Goal: Register for event/course

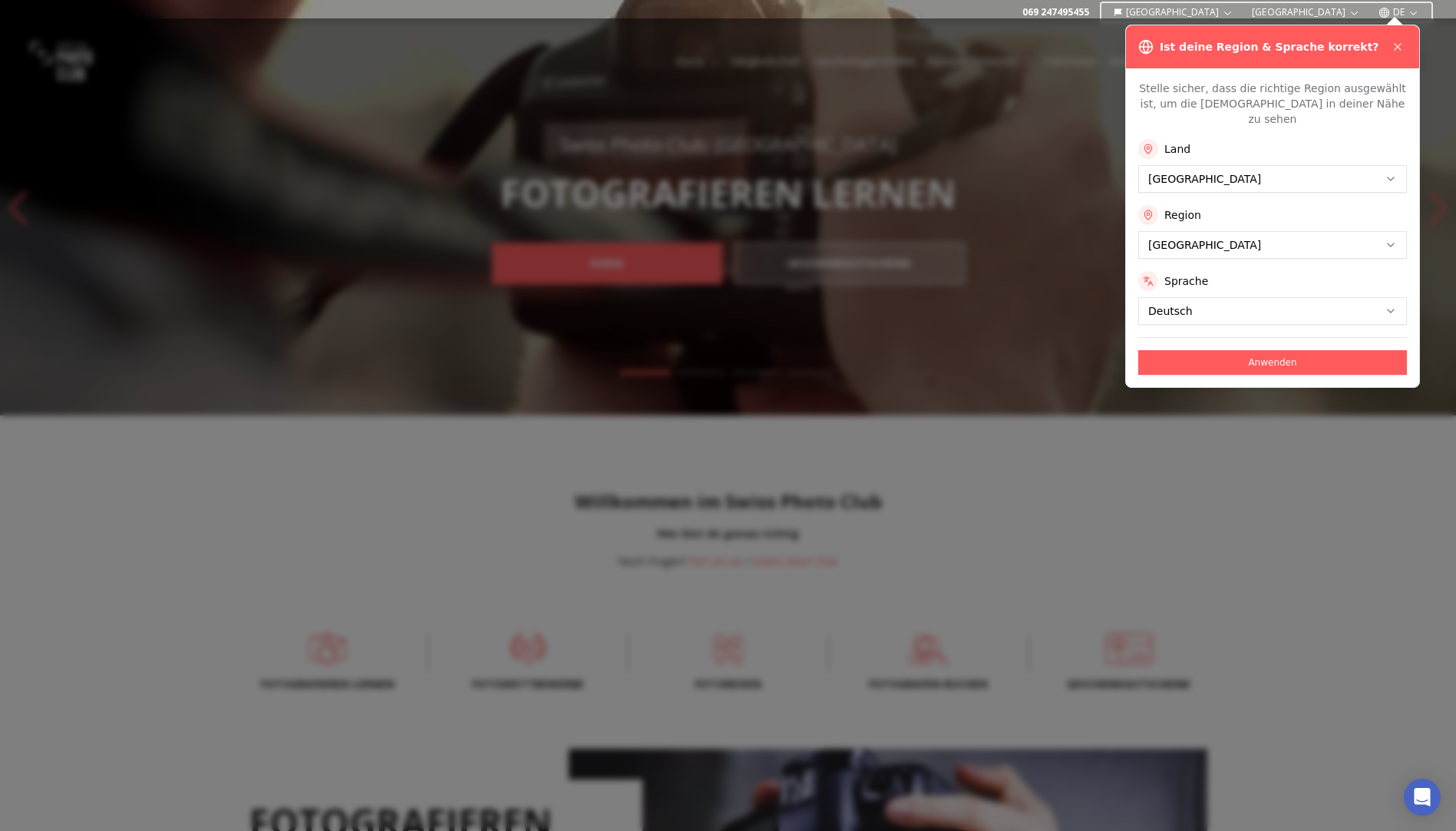
click at [1237, 350] on button "Anwenden" at bounding box center [1272, 362] width 268 height 25
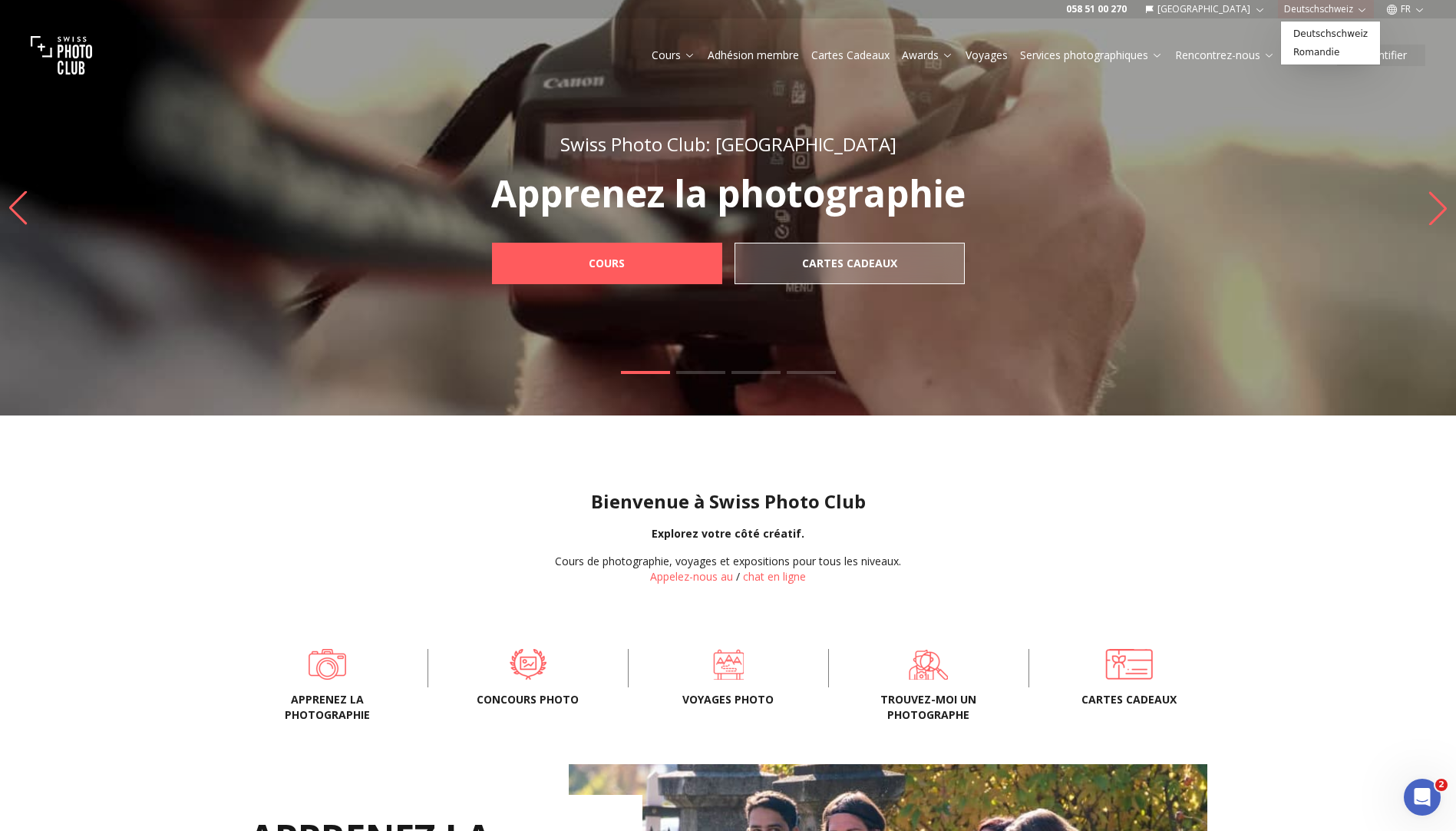
click at [1349, 6] on button "Deutschschweiz" at bounding box center [1326, 9] width 96 height 18
click at [1414, 6] on icon "button" at bounding box center [1419, 10] width 11 height 11
click at [1402, 50] on link "de" at bounding box center [1406, 52] width 31 height 18
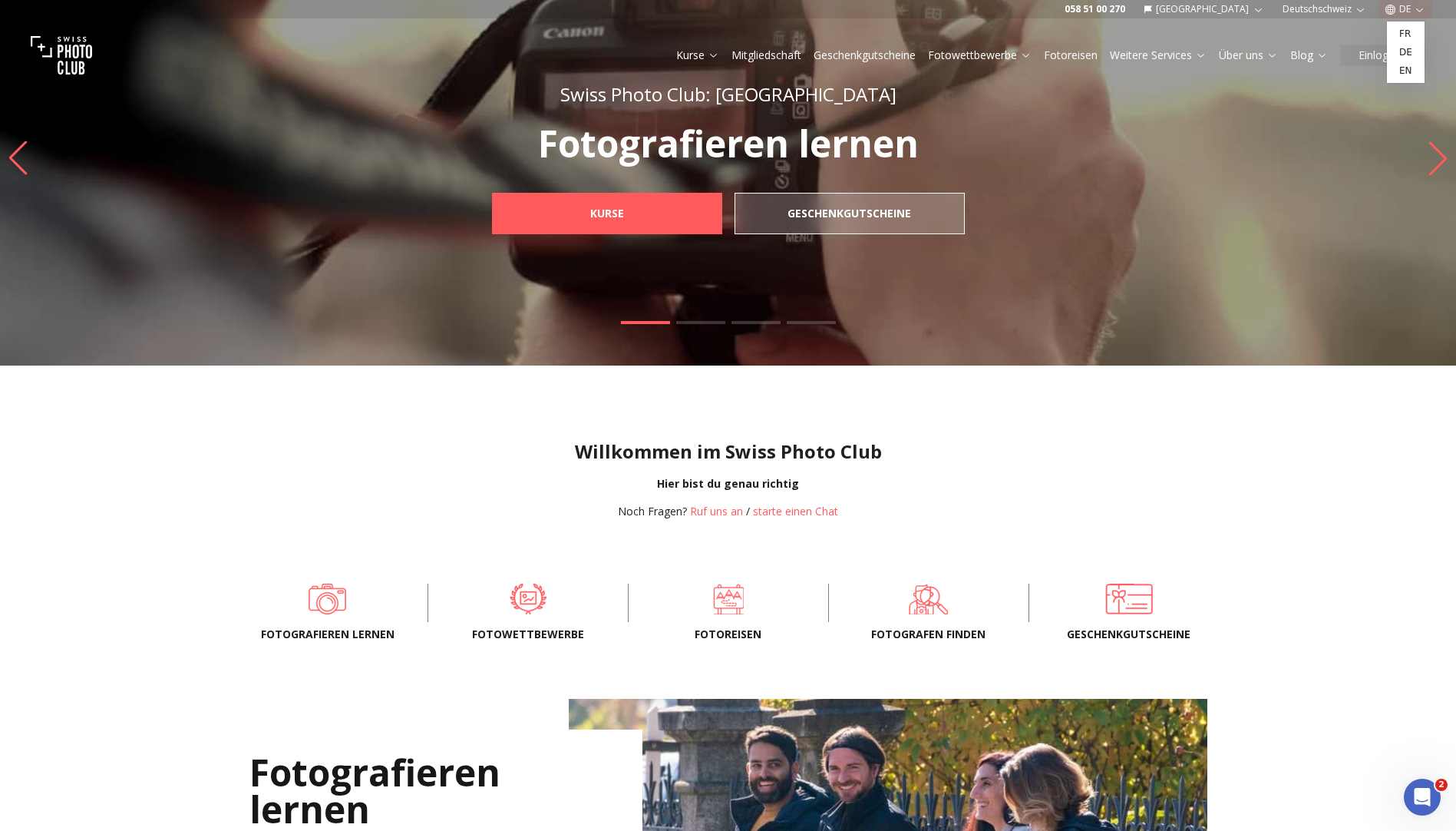
scroll to position [77, 0]
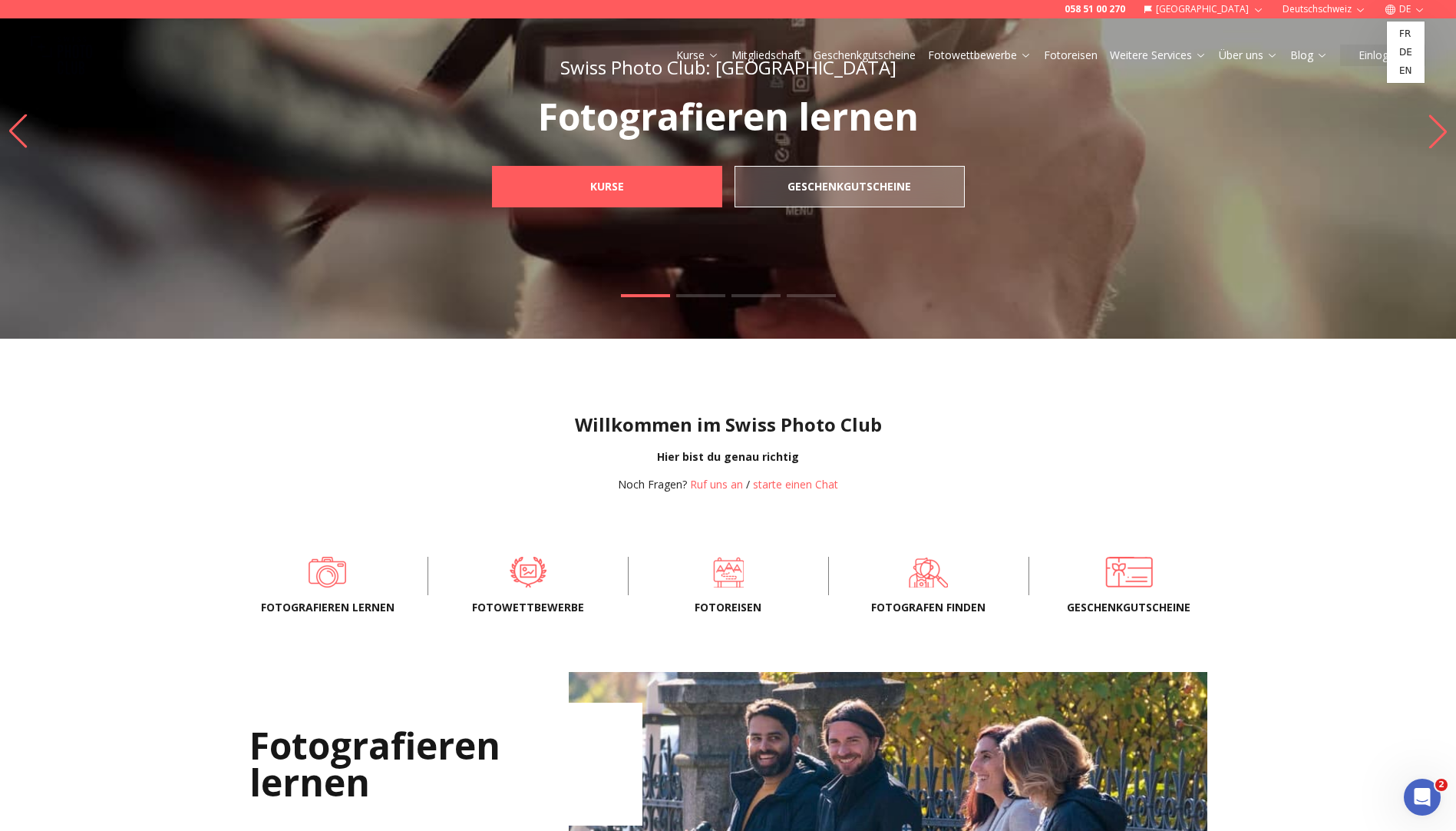
click at [1175, 397] on div "Willkommen im Swiss Photo Club Hier bist du genau richtig Noch Fragen? Ruf uns …" at bounding box center [728, 440] width 1456 height 203
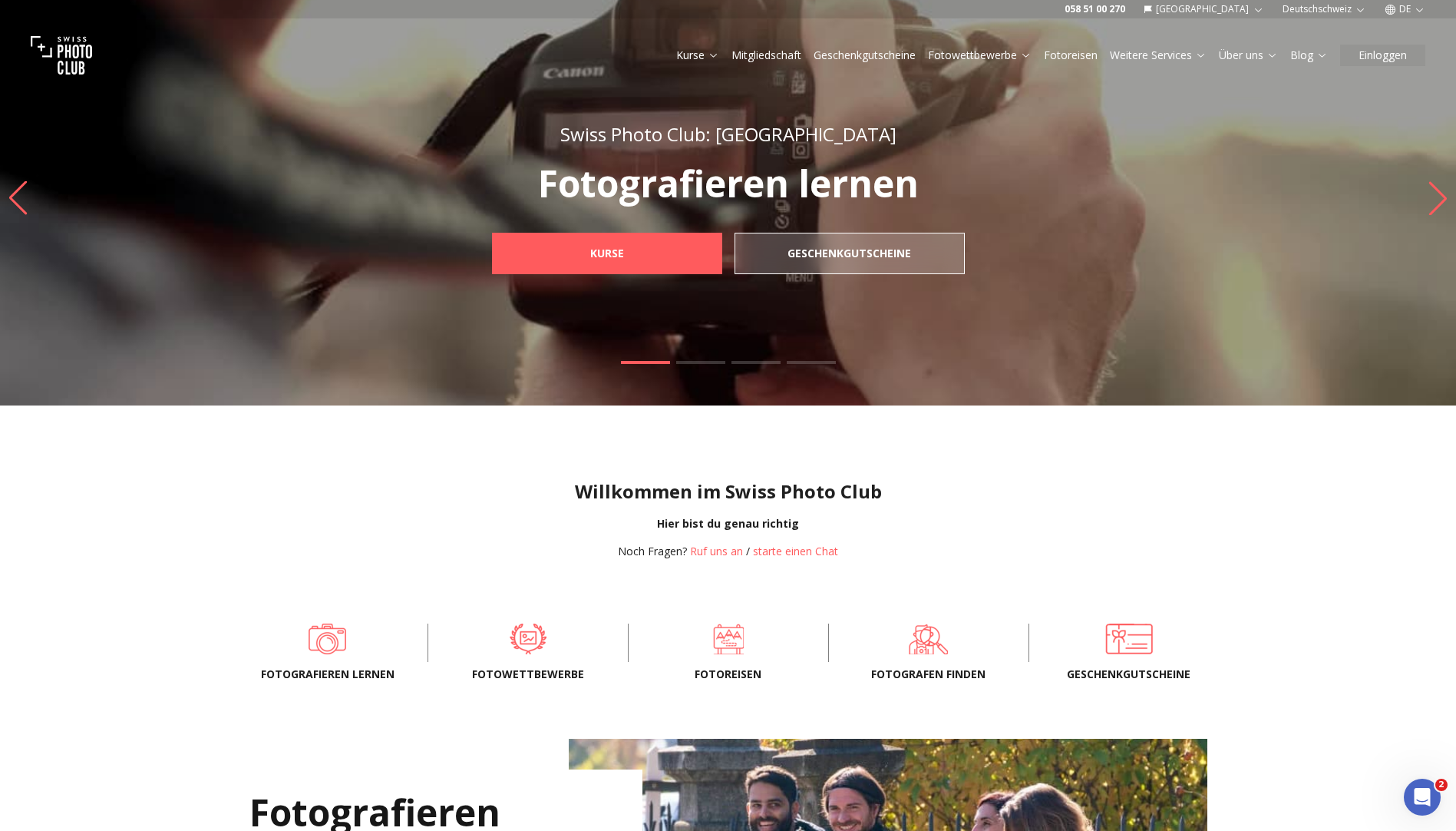
scroll to position [0, 0]
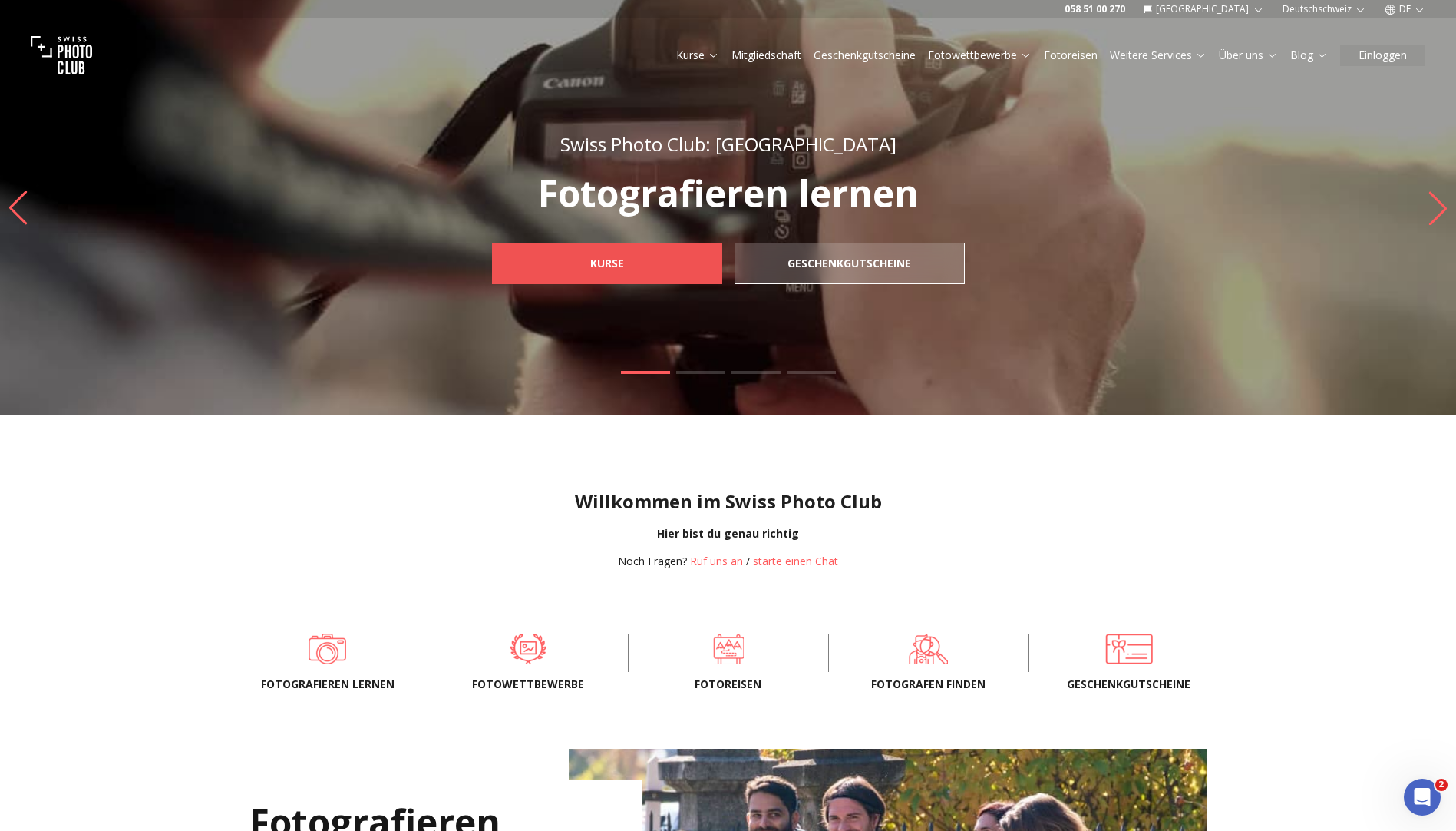
click at [677, 268] on link "Kurse" at bounding box center [607, 264] width 231 height 42
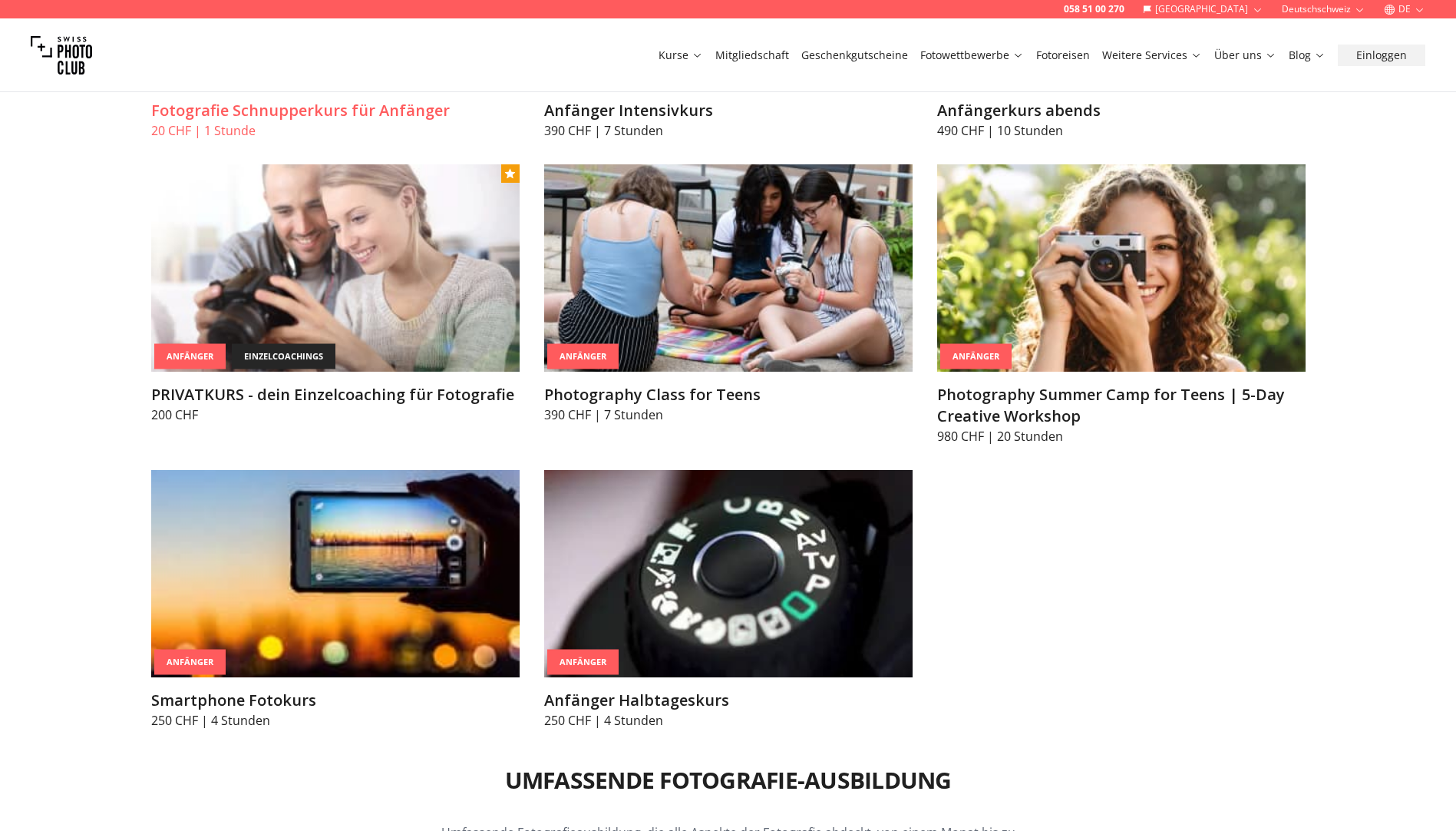
scroll to position [615, 0]
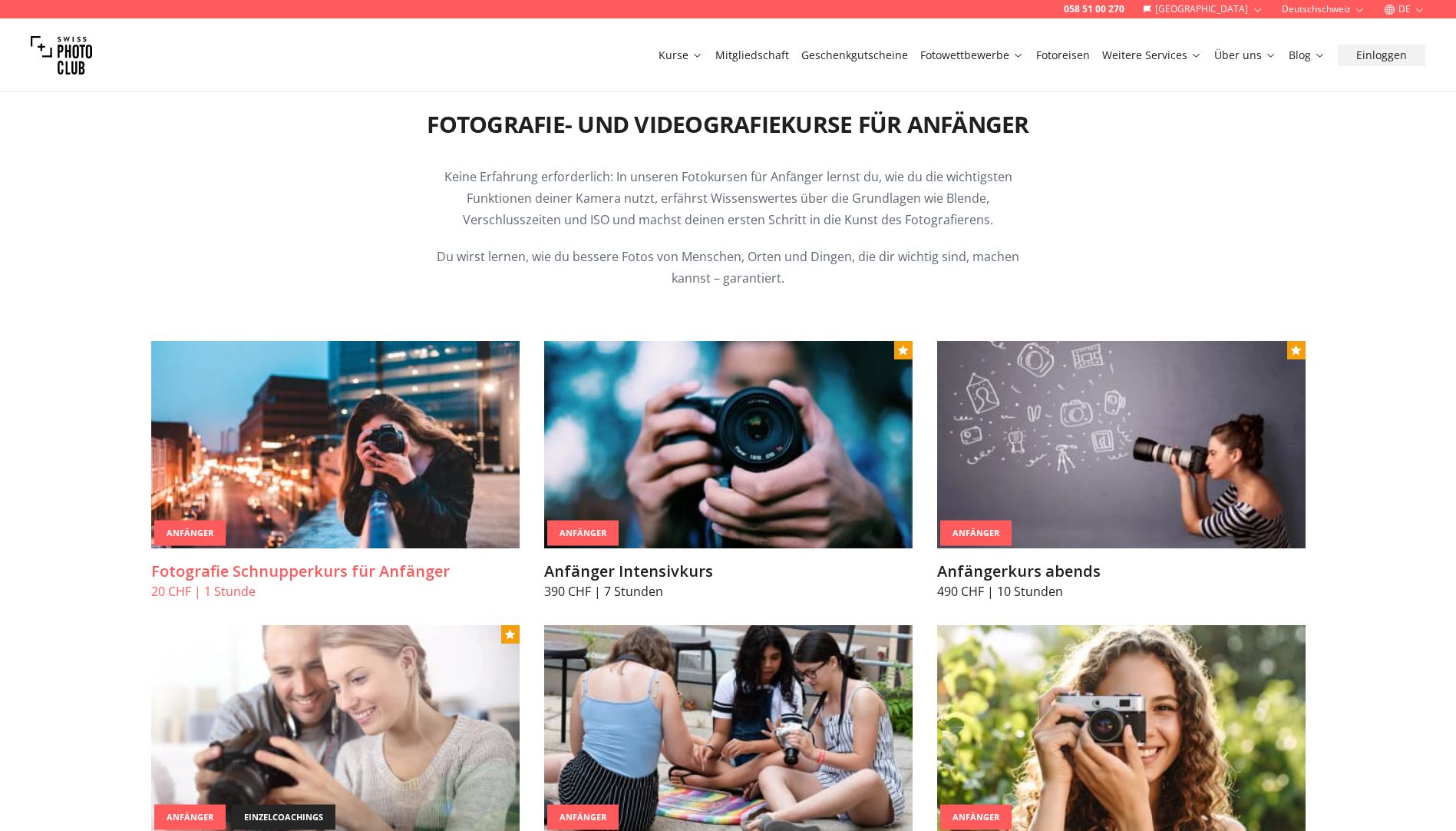
click at [360, 571] on h3 "Fotografie Schnupperkurs für Anfänger" at bounding box center [336, 571] width 368 height 22
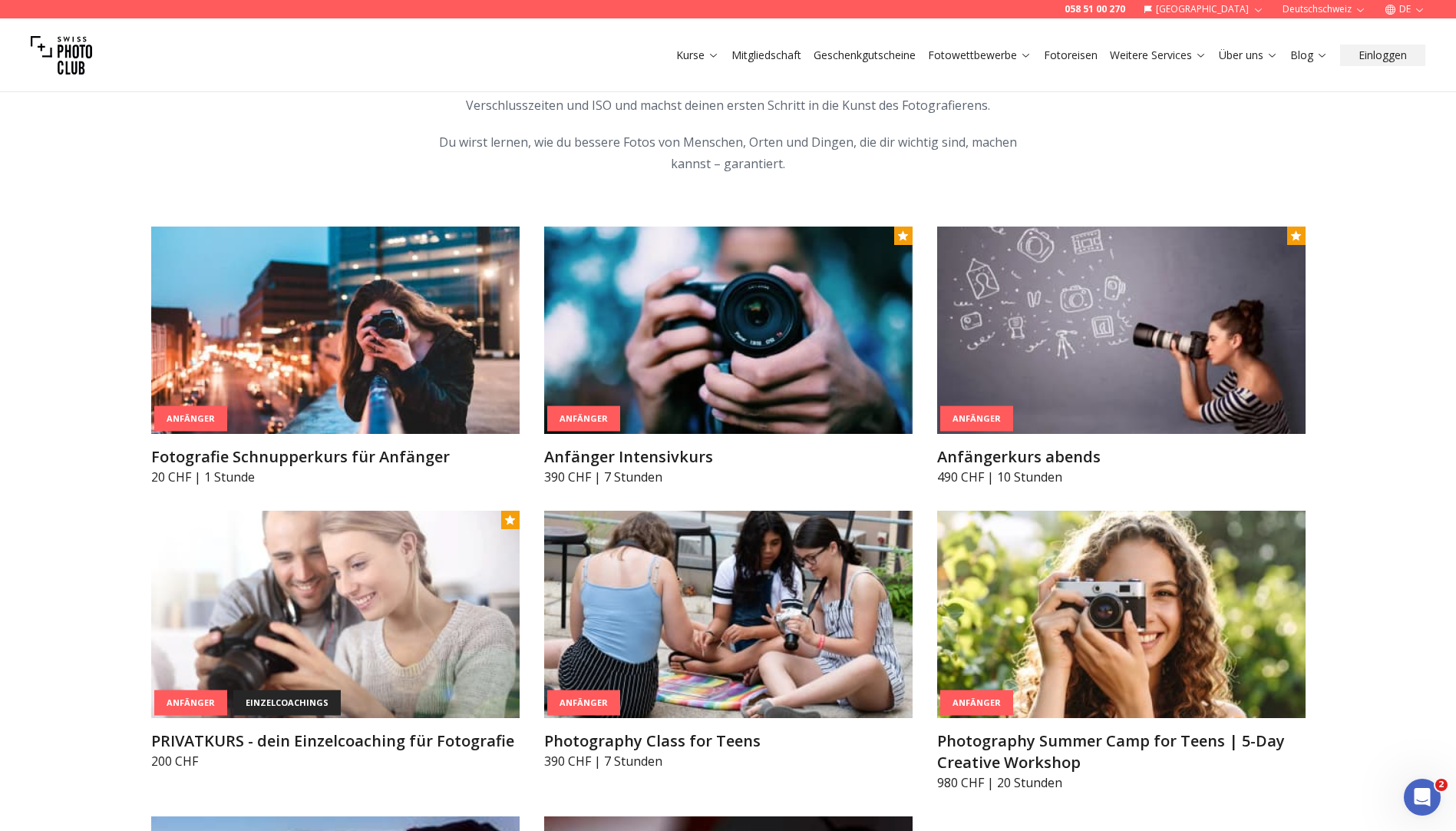
scroll to position [768, 0]
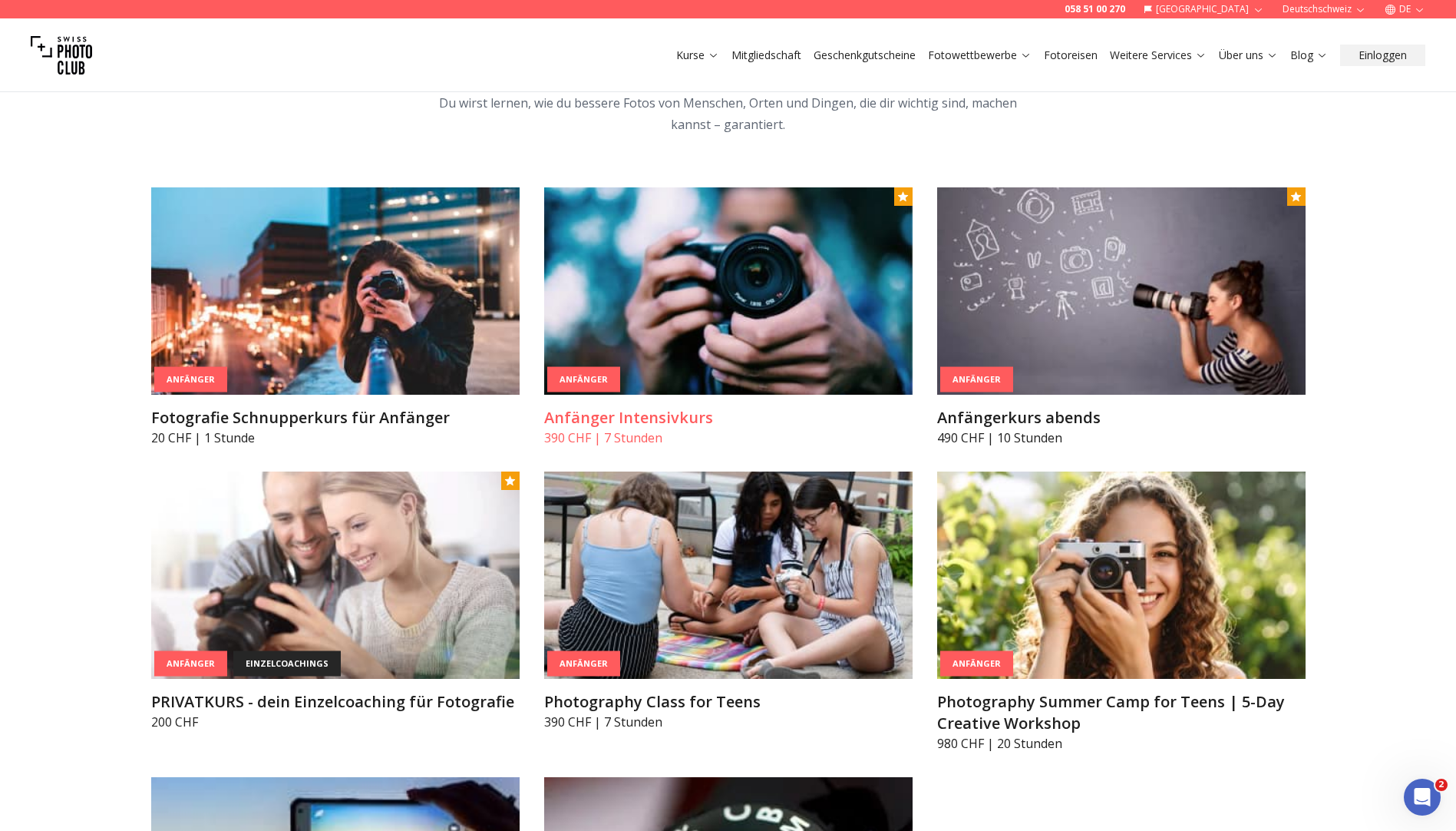
click at [667, 393] on img at bounding box center [729, 291] width 368 height 208
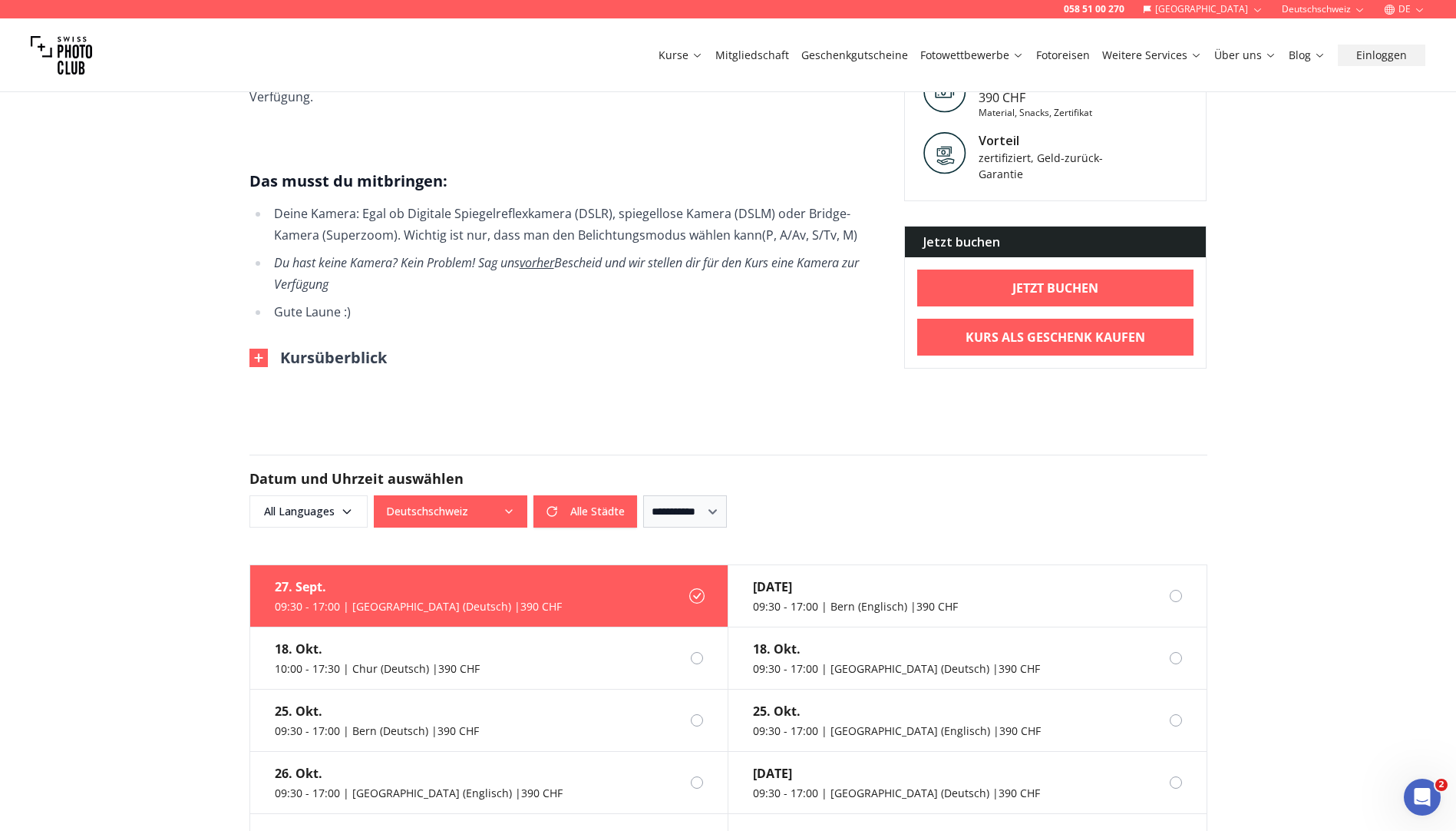
scroll to position [1152, 0]
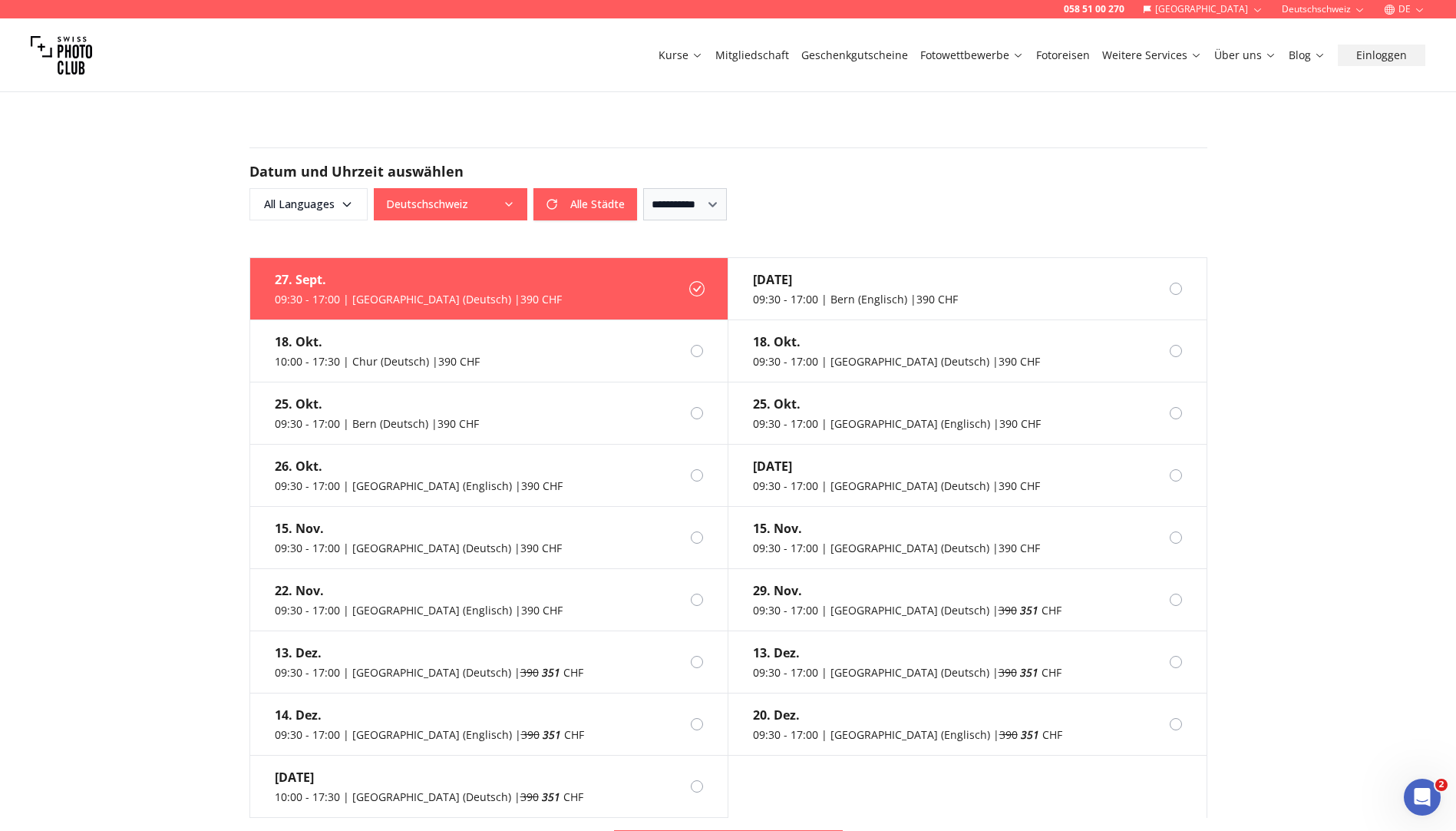
click at [444, 188] on button "Deutschschweiz" at bounding box center [451, 204] width 154 height 32
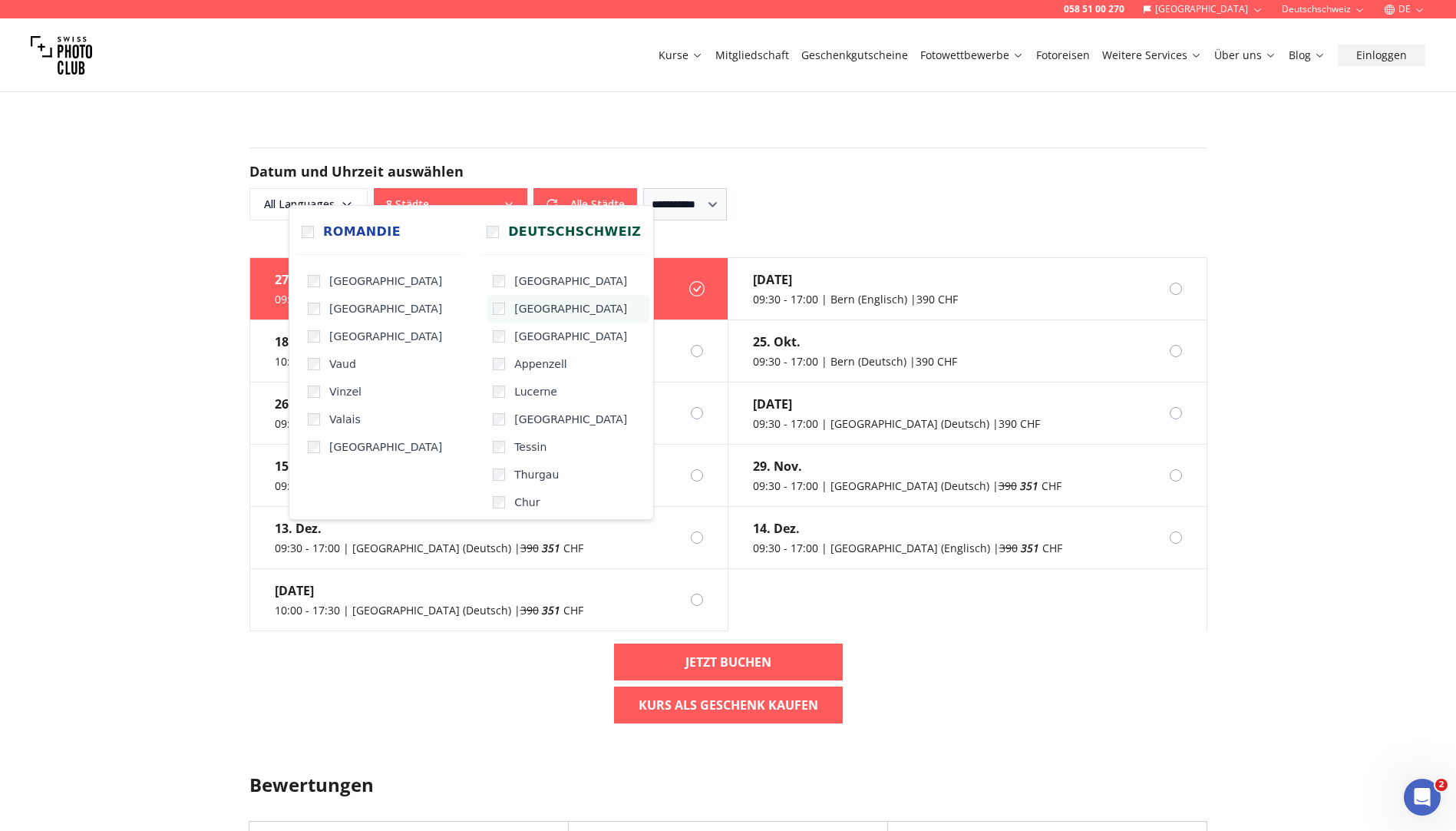
click at [487, 301] on label "[GEOGRAPHIC_DATA]" at bounding box center [569, 309] width 163 height 28
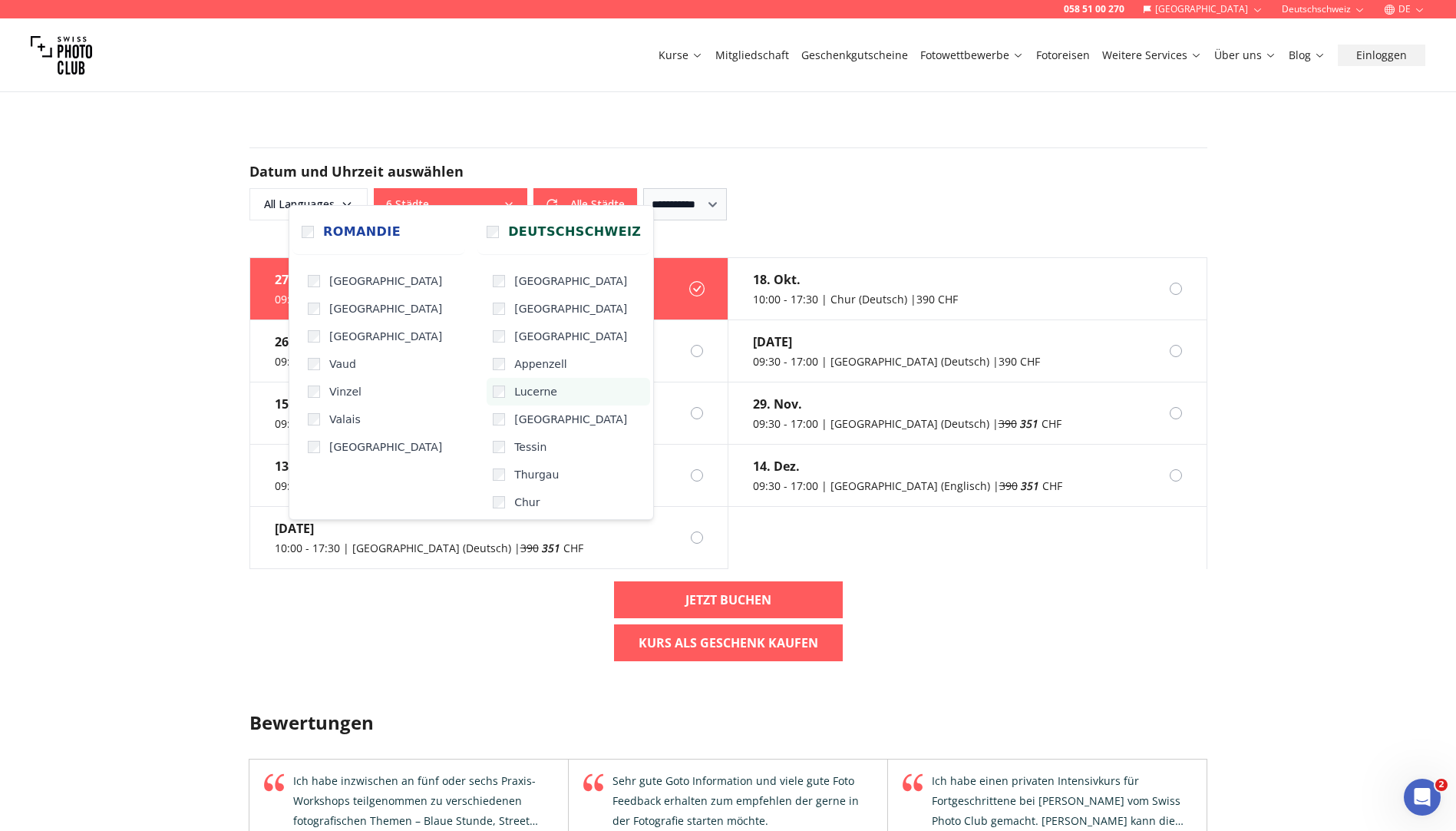
click at [487, 401] on label "Lucerne" at bounding box center [569, 392] width 163 height 28
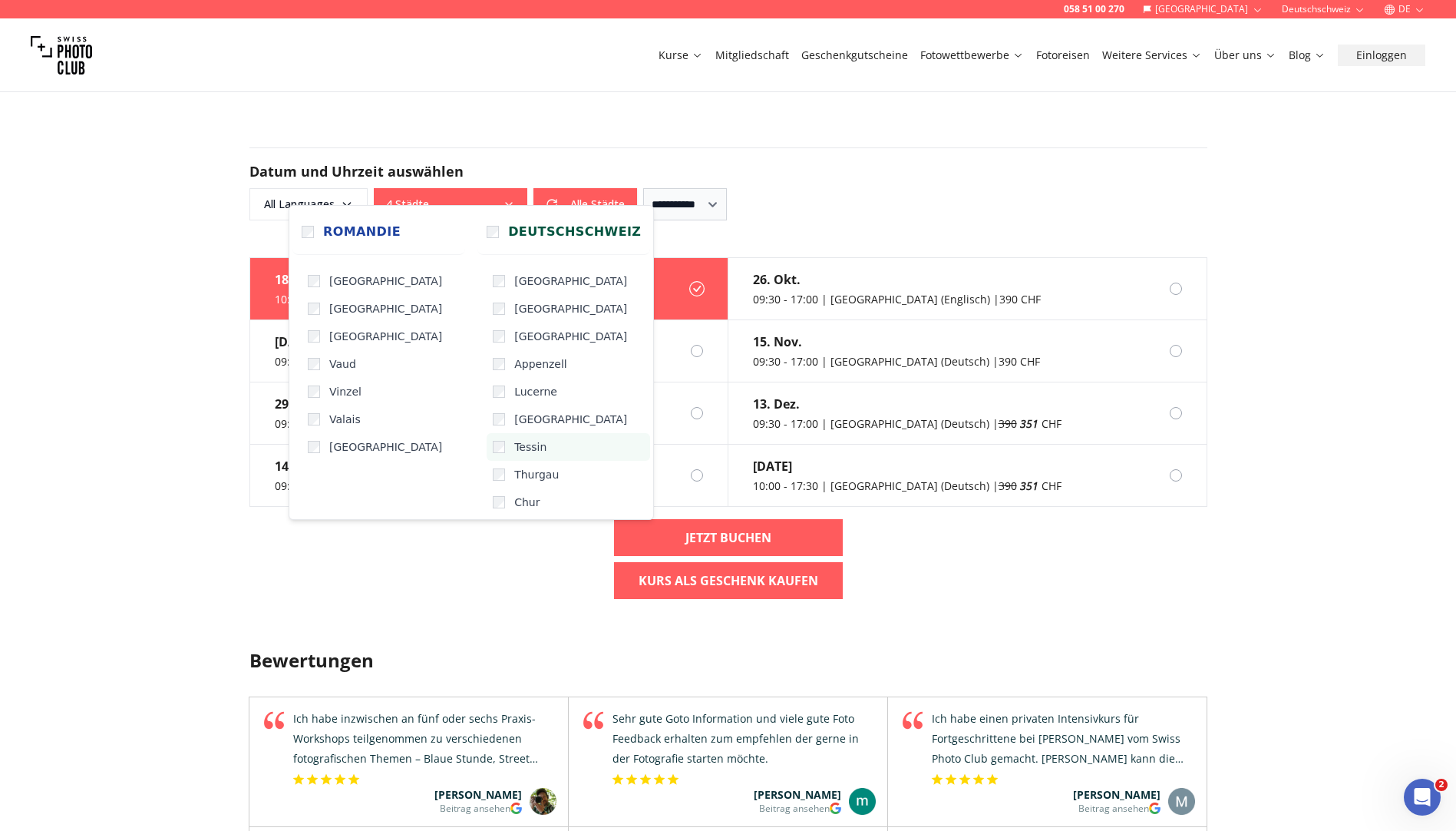
click at [487, 451] on label "Tessin" at bounding box center [569, 447] width 163 height 28
click at [488, 480] on label "Thurgau" at bounding box center [569, 474] width 163 height 28
drag, startPoint x: 487, startPoint y: 506, endPoint x: 498, endPoint y: 462, distance: 45.4
click at [487, 507] on label "Chur" at bounding box center [569, 502] width 163 height 28
click at [493, 147] on div "**********" at bounding box center [728, 184] width 958 height 73
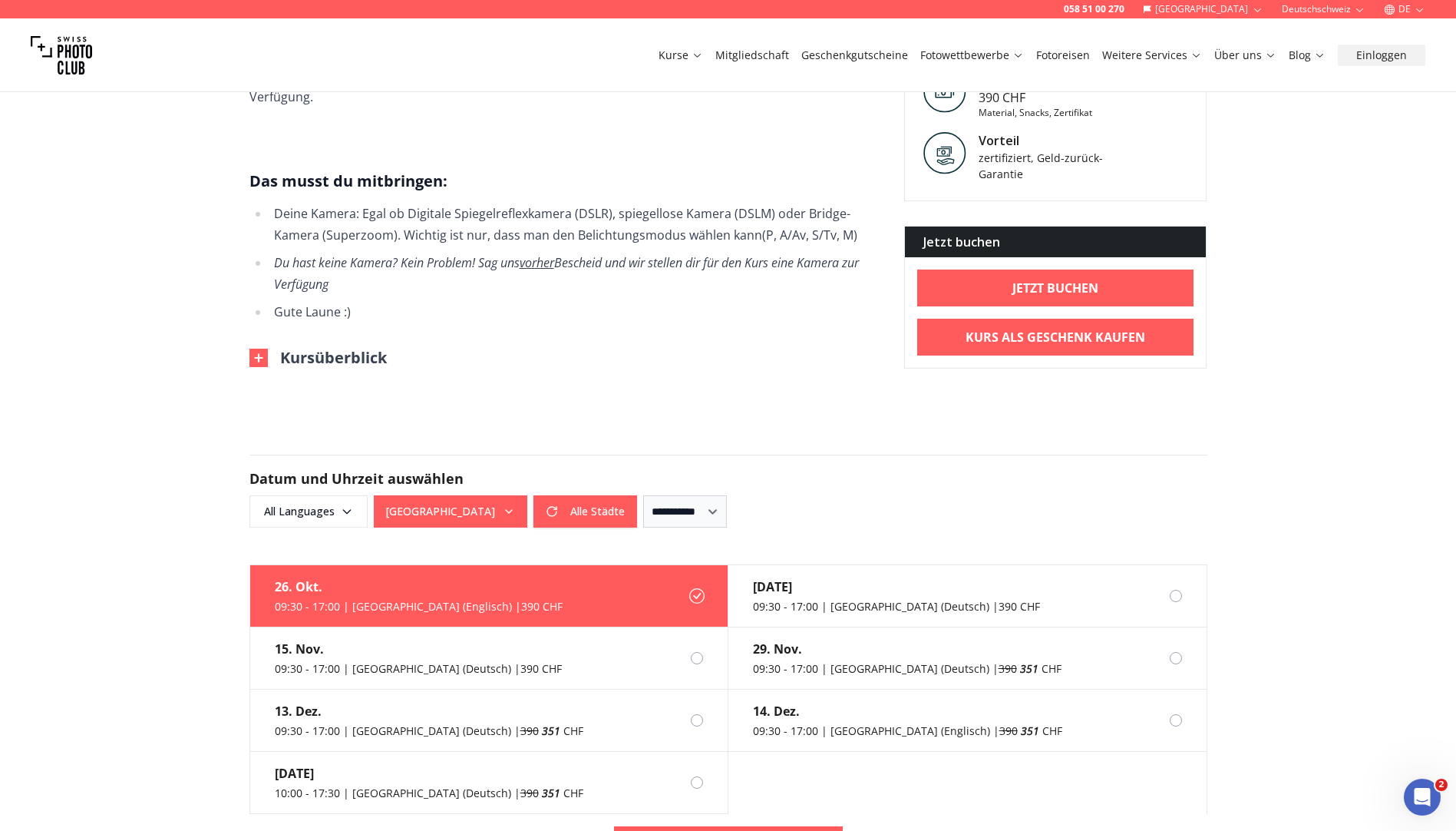
scroll to position [998, 0]
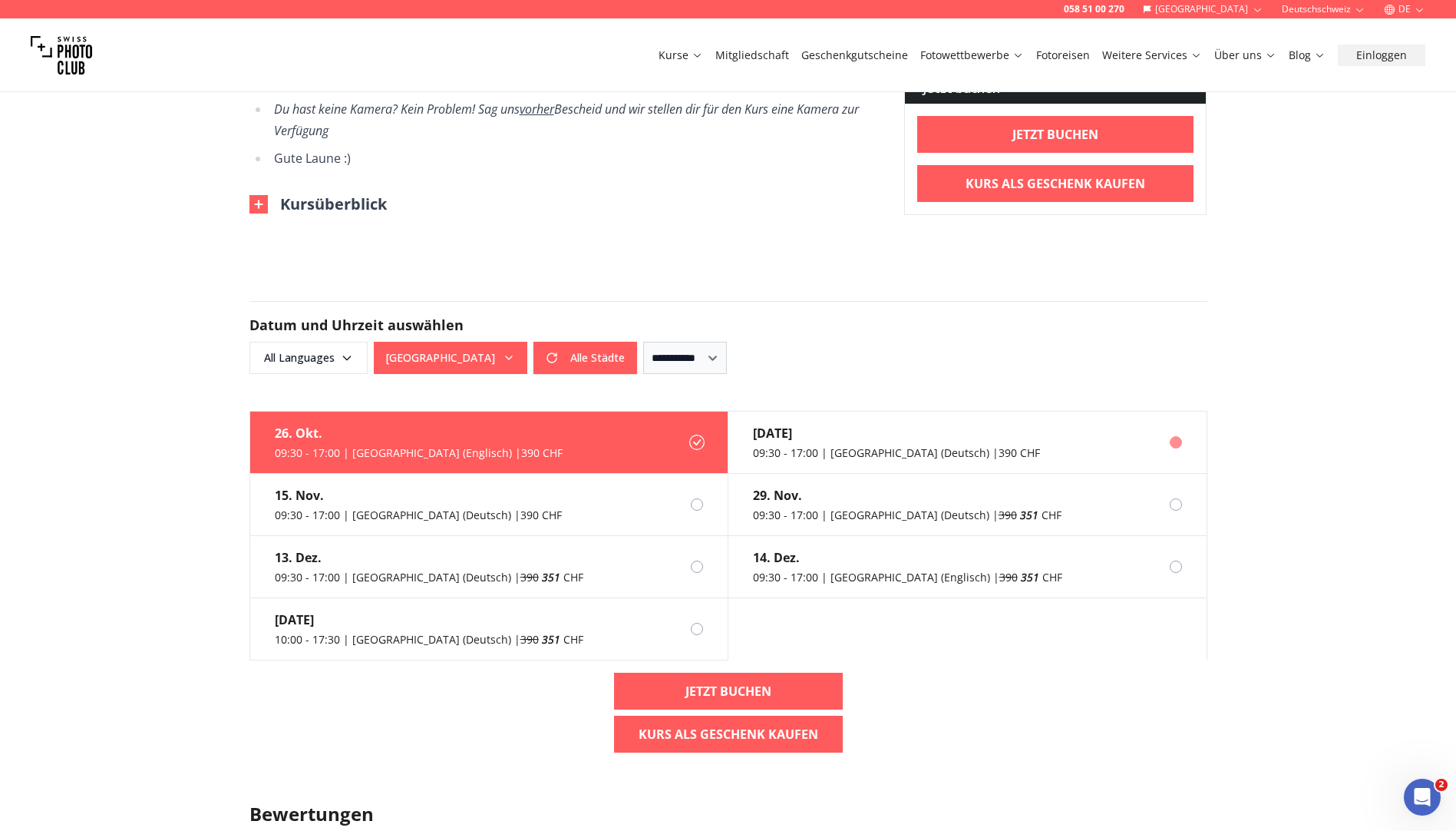
click at [840, 424] on div "[DATE]" at bounding box center [896, 433] width 287 height 18
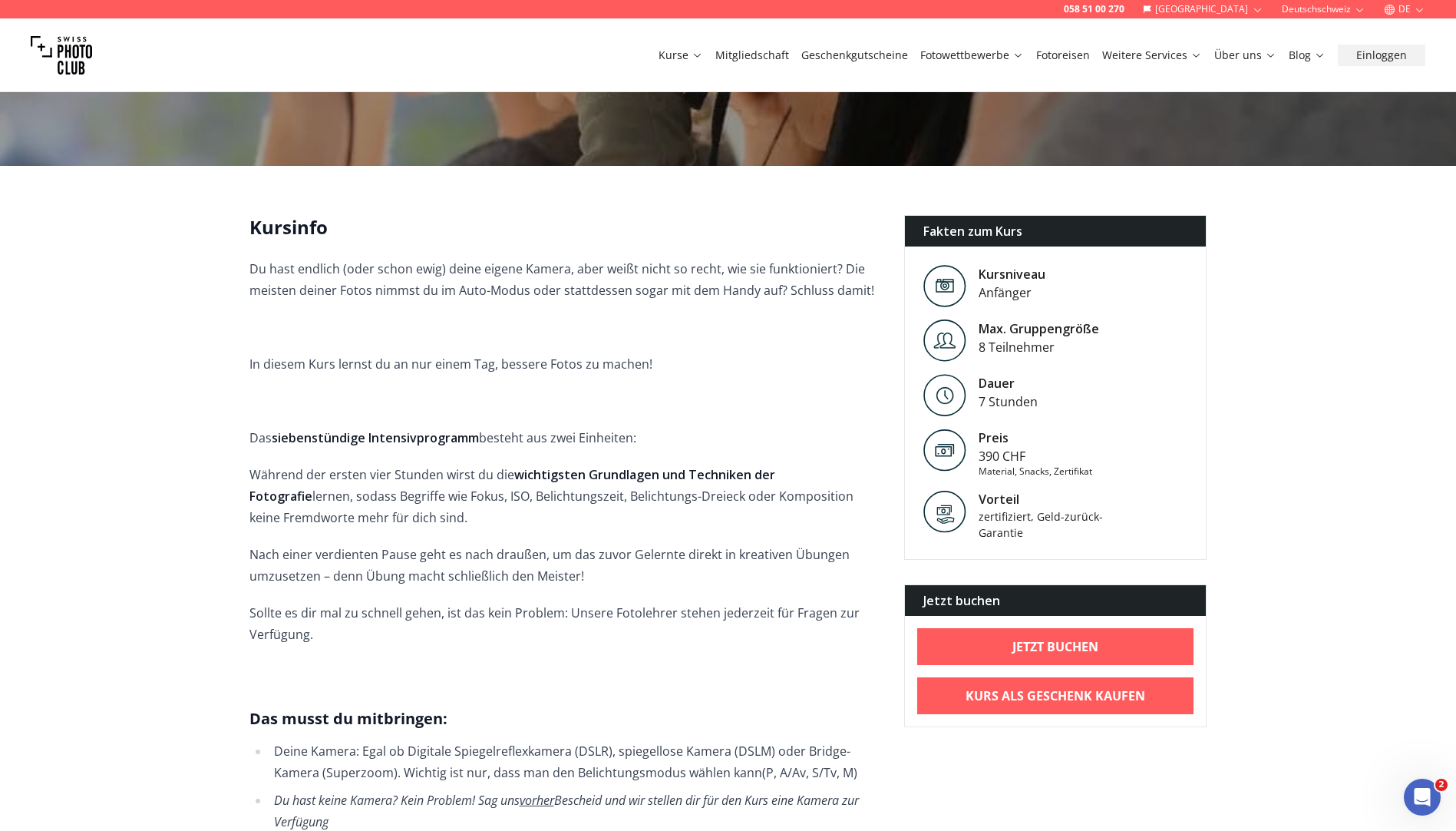
scroll to position [0, 0]
